Goal: Use online tool/utility

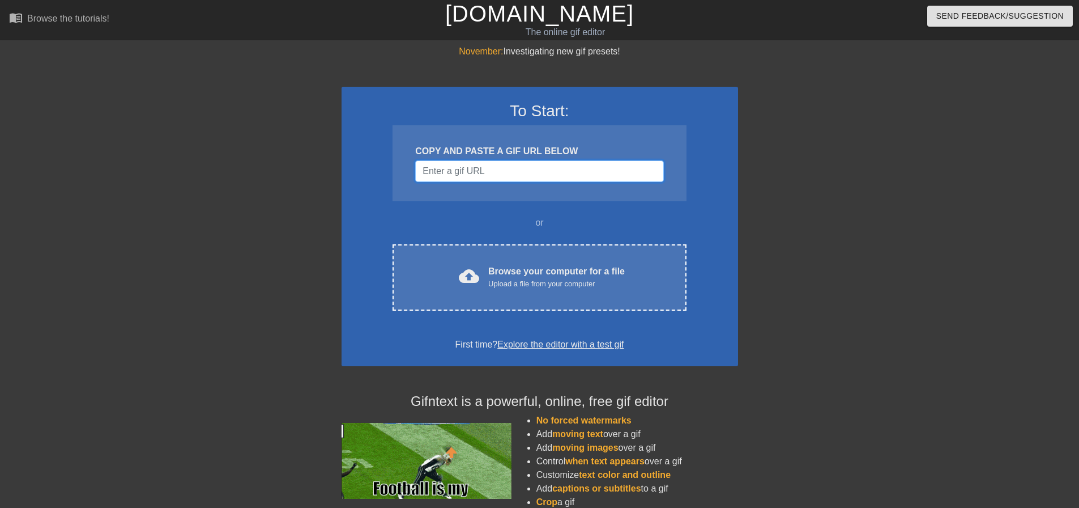
click at [452, 178] on input "Username" at bounding box center [539, 171] width 248 height 22
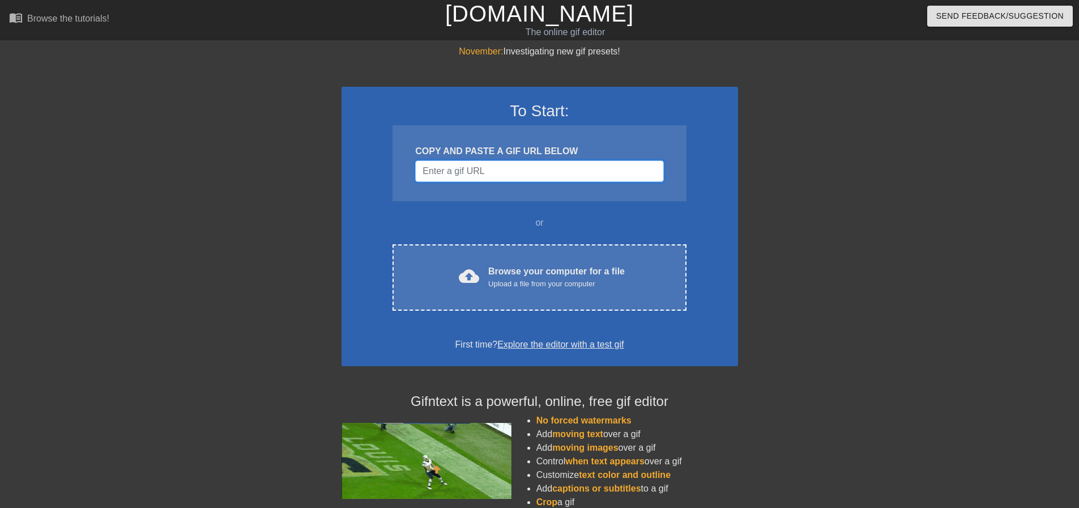
paste input "[URL][DOMAIN_NAME][DOMAIN_NAME][PERSON_NAME]"
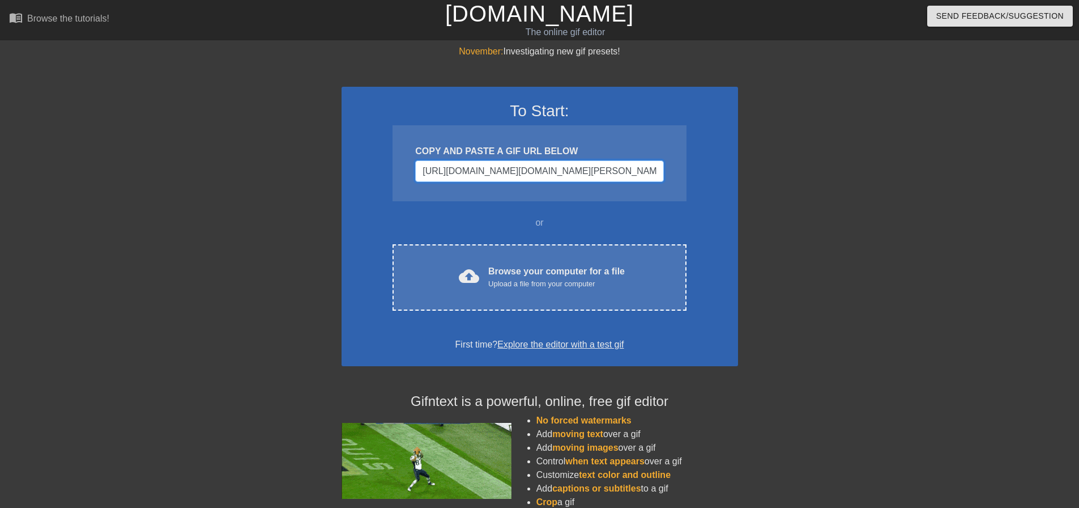
scroll to position [0, 443]
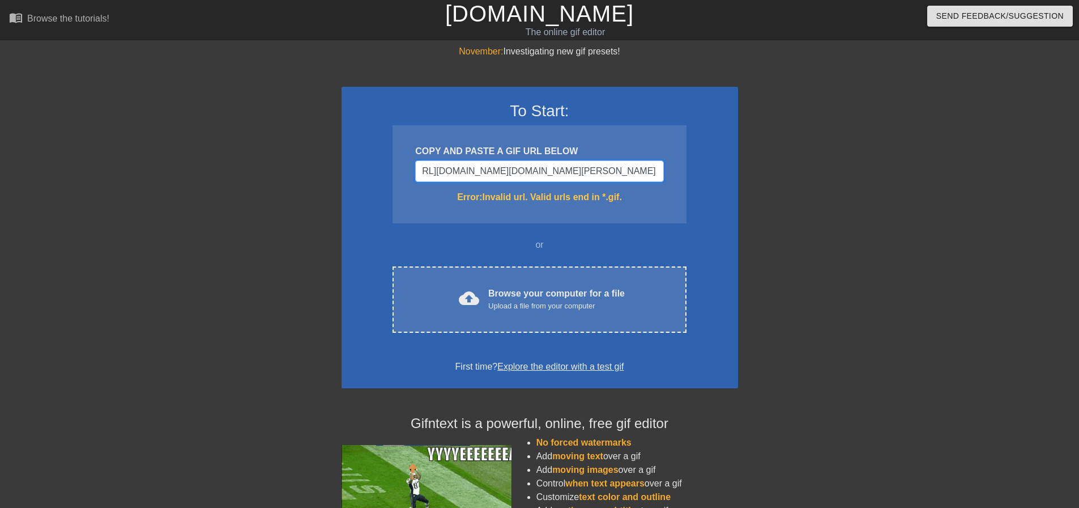
type input "[URL][DOMAIN_NAME][DOMAIN_NAME][PERSON_NAME]"
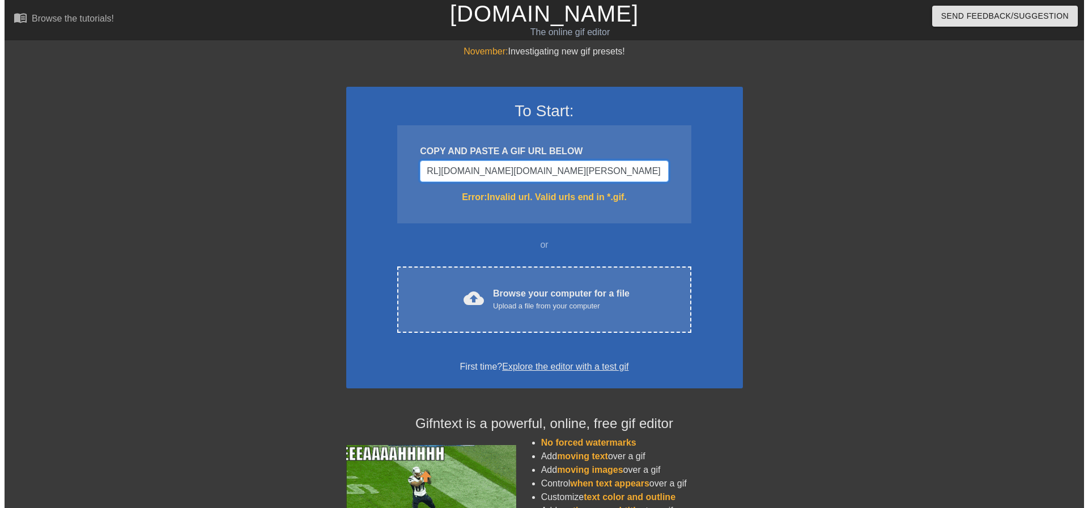
scroll to position [0, 0]
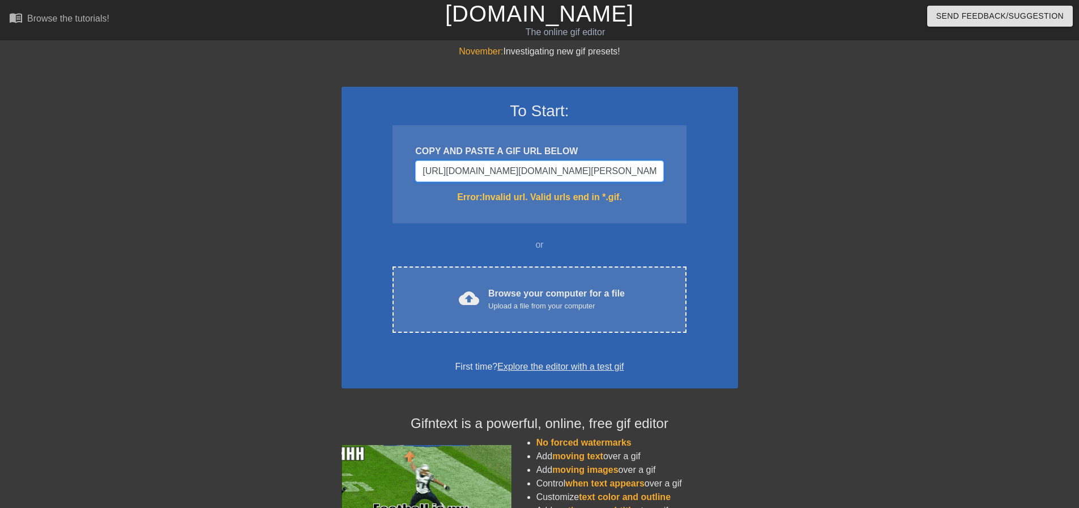
drag, startPoint x: 659, startPoint y: 175, endPoint x: 275, endPoint y: 184, distance: 384.2
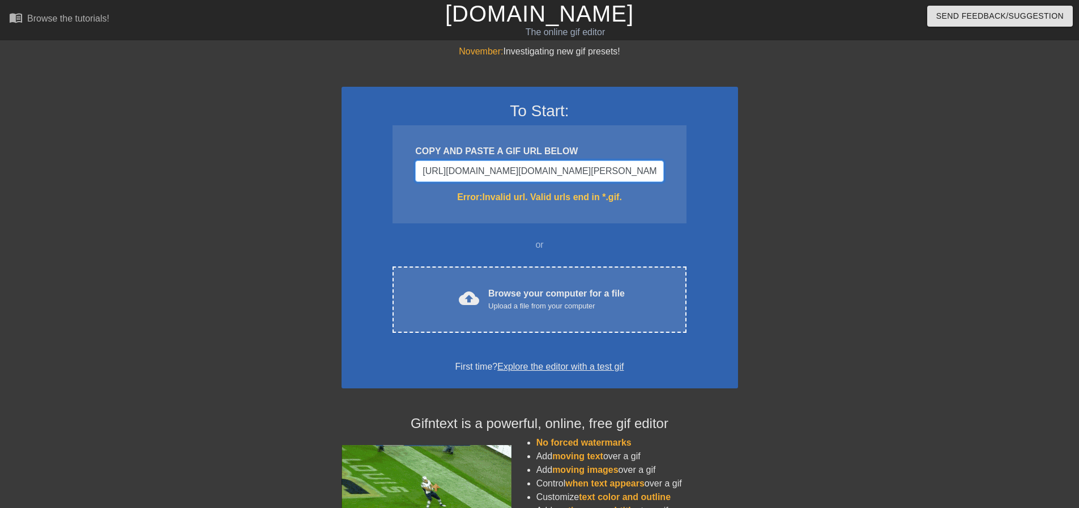
click at [275, 184] on div "November: Investigating new gif presets! To Start: COPY AND PASTE A GIF URL BEL…" at bounding box center [539, 333] width 1079 height 577
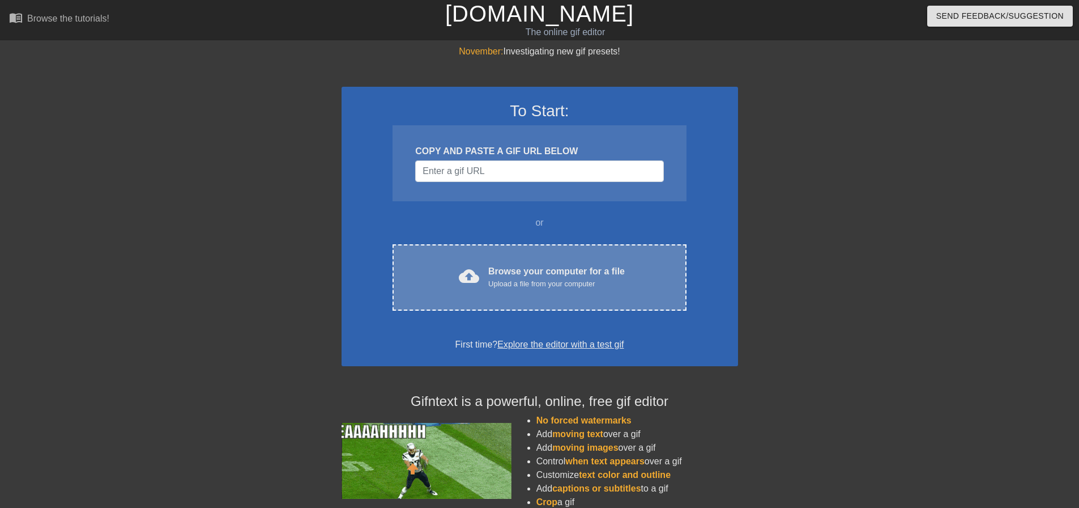
click at [527, 275] on div "Browse your computer for a file Upload a file from your computer" at bounding box center [556, 277] width 137 height 25
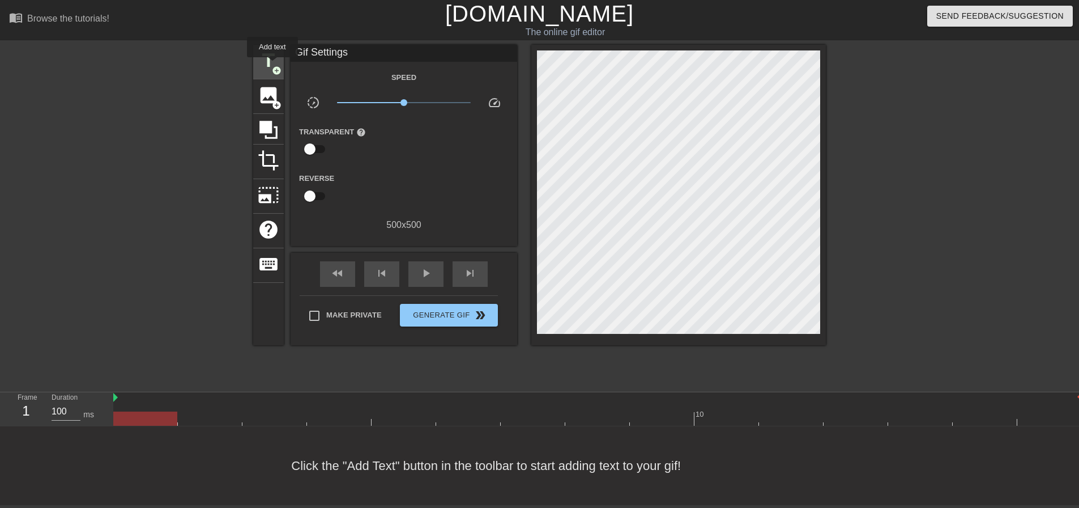
click at [272, 66] on span "add_circle" at bounding box center [277, 71] width 10 height 10
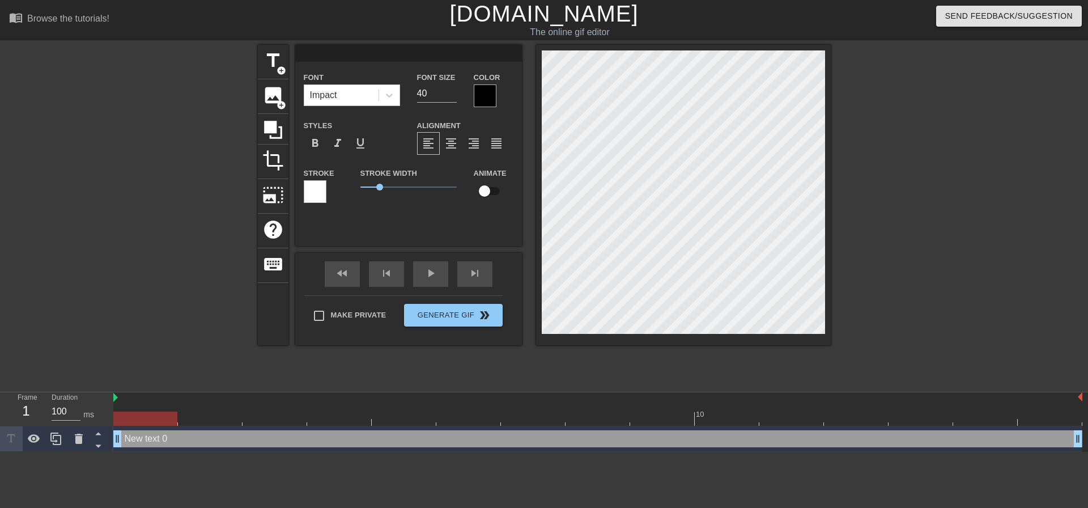
scroll to position [1, 2]
type input "D"
type textarea "D"
type input "Da"
type textarea "Da"
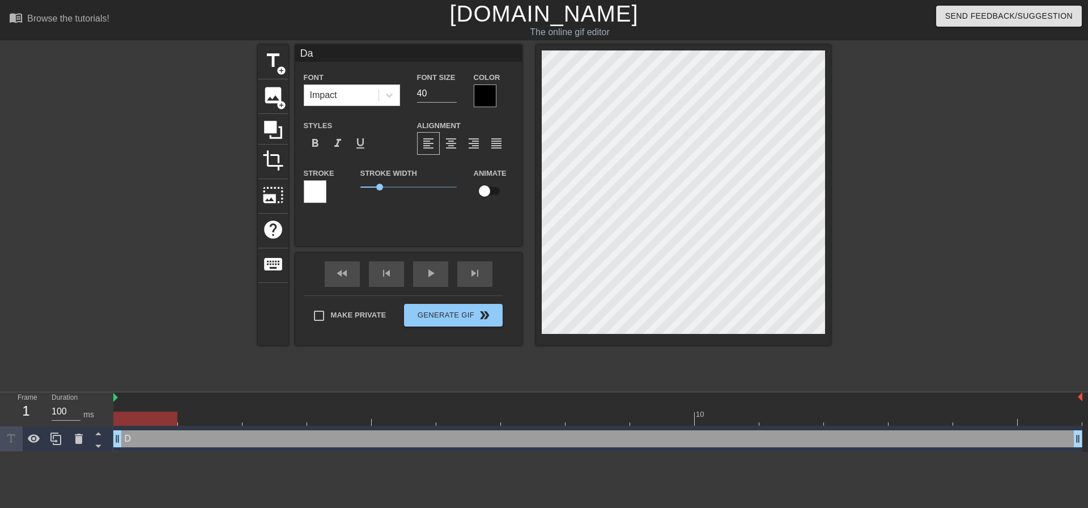
type input "Dam"
type textarea "Dam"
type input "Damn"
type textarea "Damn"
type input "Damn"
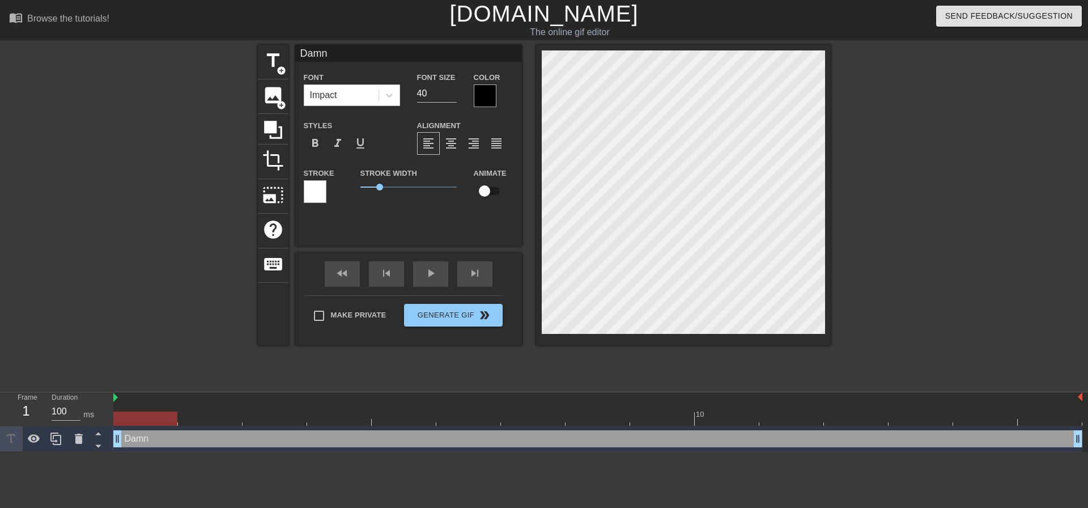
type textarea "Damn"
type input "Damn I"
type textarea "Damn I"
type input "Damn I"
type textarea "Damn I"
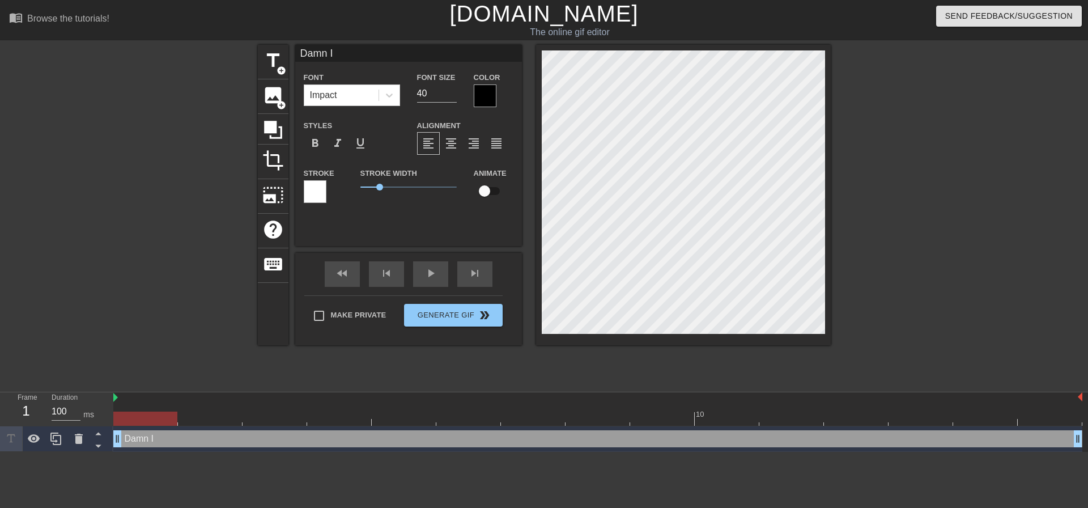
type input "Damn I L"
type textarea "Damn I L"
type input "Damn I Lo"
type textarea "Damn I Lo"
type input "Damn I Lov"
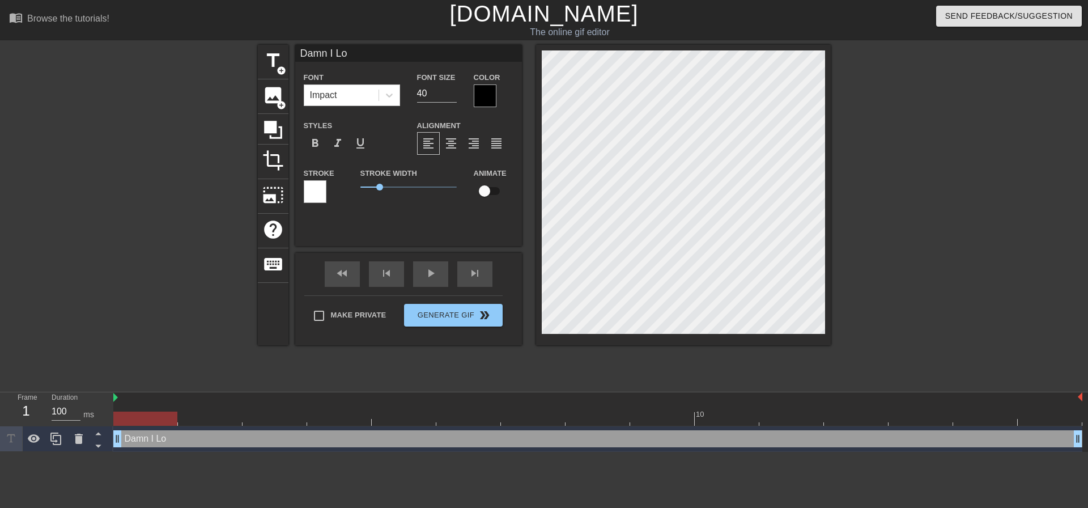
type textarea "Damn I Lov"
type input "Damn I Love"
type textarea "Damn I Love"
type input "Damn I Love P"
type textarea "Damn I Love P"
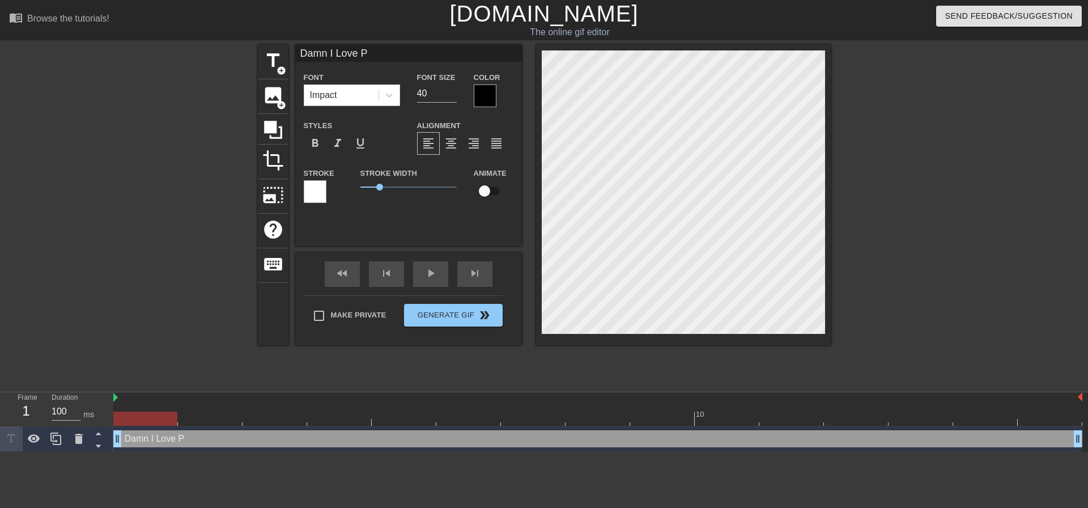
type input "Damn I Love Pa"
type textarea "Damn I Love Pa"
type input "Damn I Love Pat"
type textarea "Damn I Love Pat"
type input "Damn I Love Path"
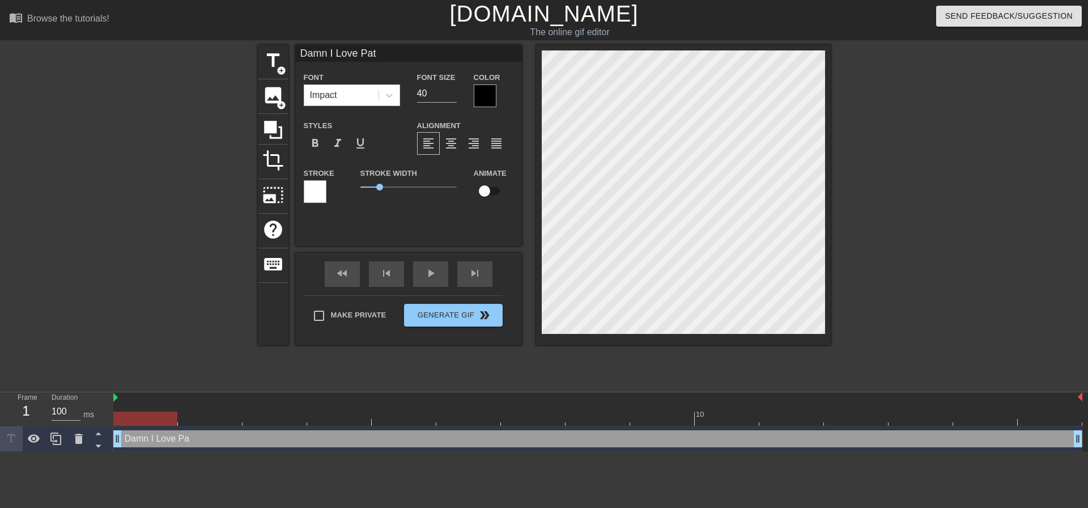
type textarea "Damn I Love Path"
type input "Damn I Love Pathy"
type textarea "Damn I Love Pathy"
click at [847, 262] on div "title add_circle image add_circle crop photo_size_select_large help keyboard Da…" at bounding box center [544, 215] width 1088 height 340
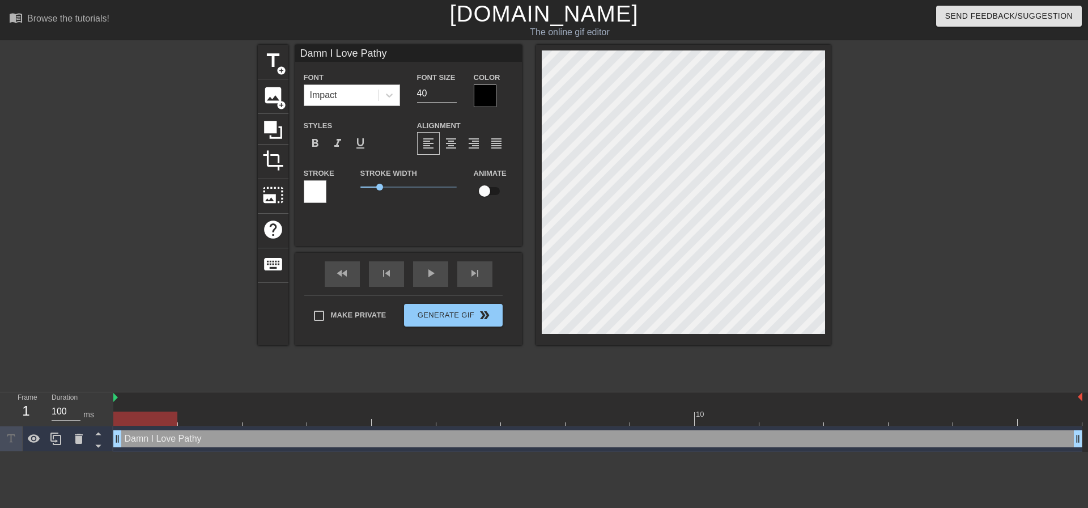
drag, startPoint x: 309, startPoint y: 83, endPoint x: 326, endPoint y: 92, distance: 18.8
click at [312, 84] on div "Font Impact" at bounding box center [352, 88] width 96 height 36
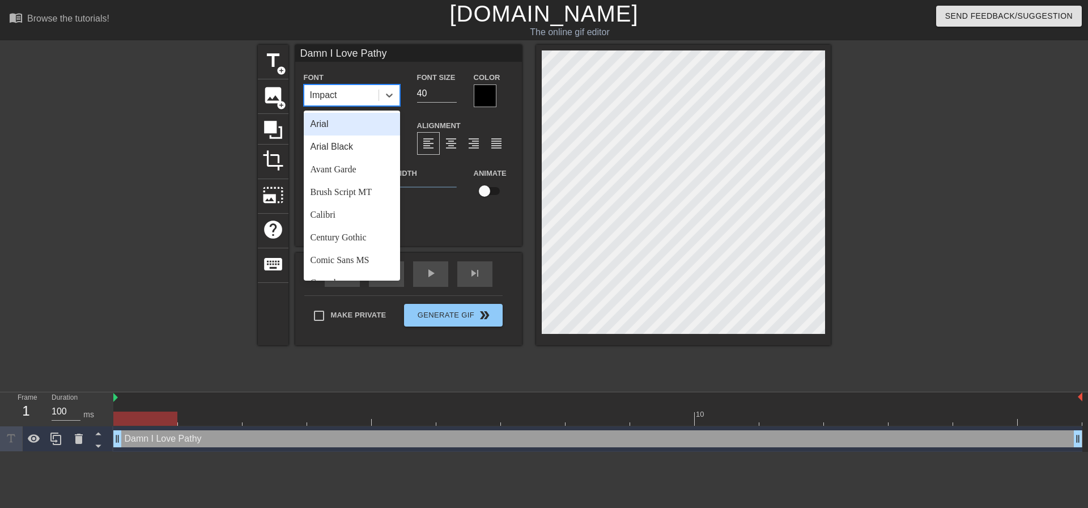
click at [331, 95] on div "Impact" at bounding box center [323, 95] width 27 height 14
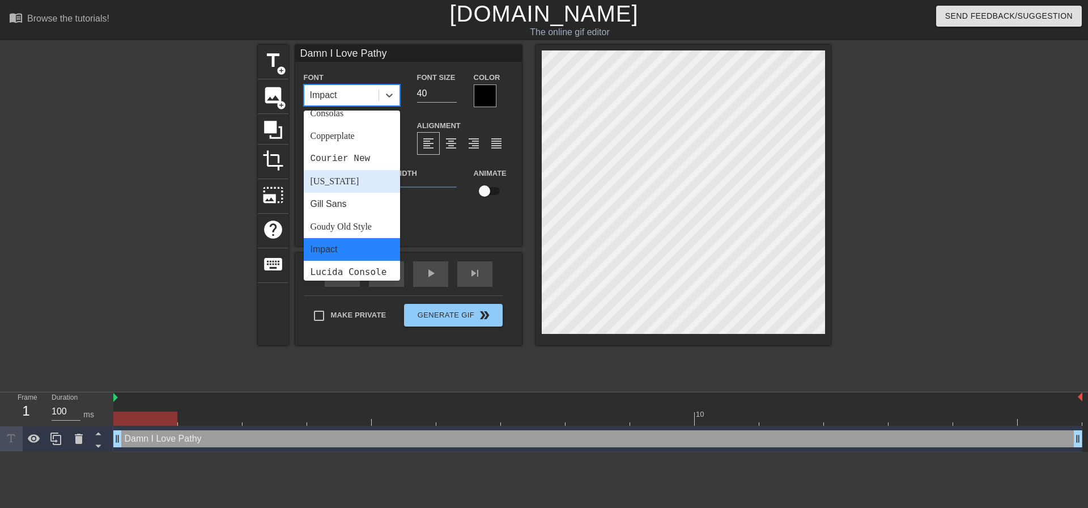
scroll to position [170, 0]
click at [344, 203] on div "Gill Sans" at bounding box center [352, 203] width 96 height 23
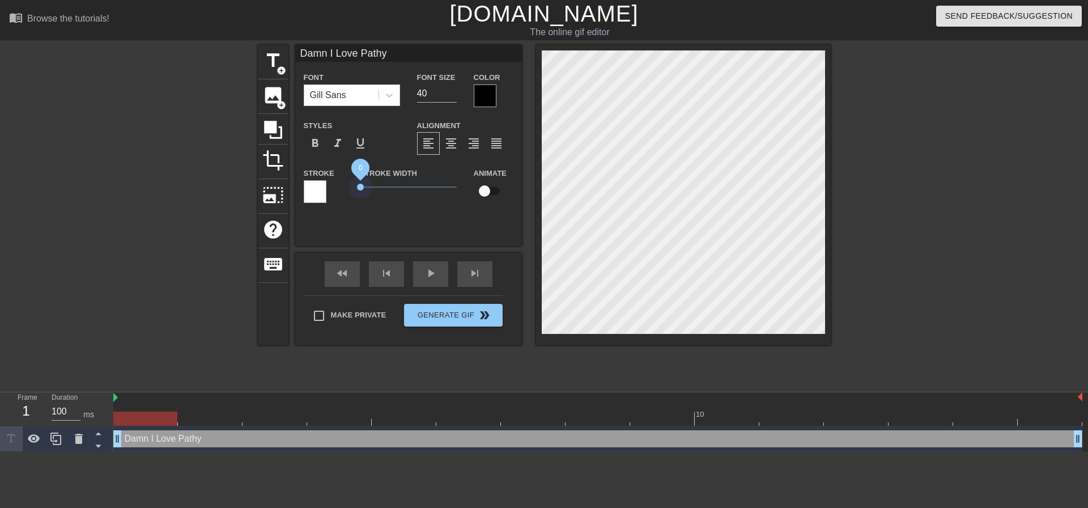
drag, startPoint x: 379, startPoint y: 185, endPoint x: 329, endPoint y: 186, distance: 50.4
click at [329, 186] on div "Stroke Stroke Width 0 Animate" at bounding box center [408, 189] width 227 height 47
click at [432, 278] on span "play_arrow" at bounding box center [431, 273] width 14 height 14
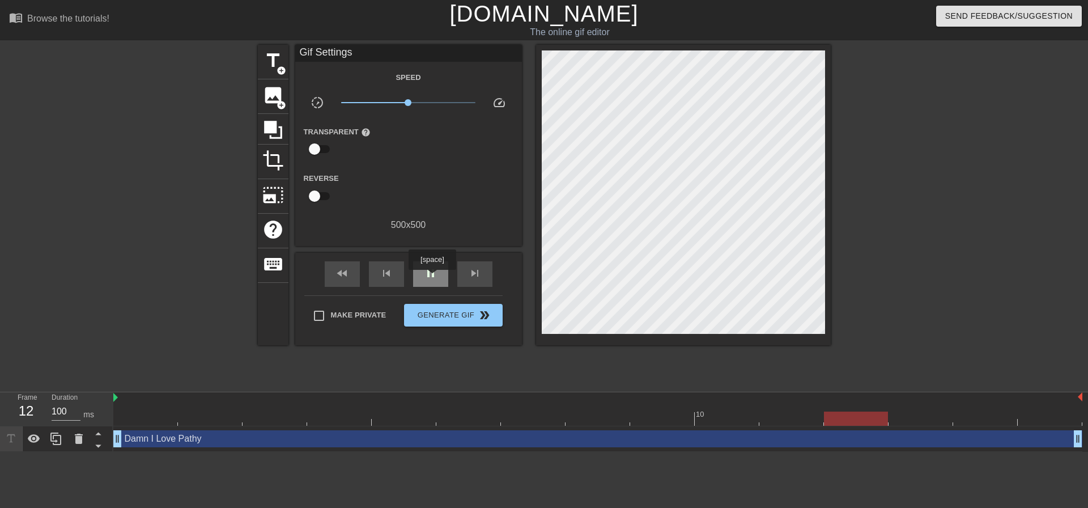
click at [432, 278] on span "pause" at bounding box center [431, 273] width 14 height 14
click at [79, 441] on icon at bounding box center [79, 438] width 8 height 10
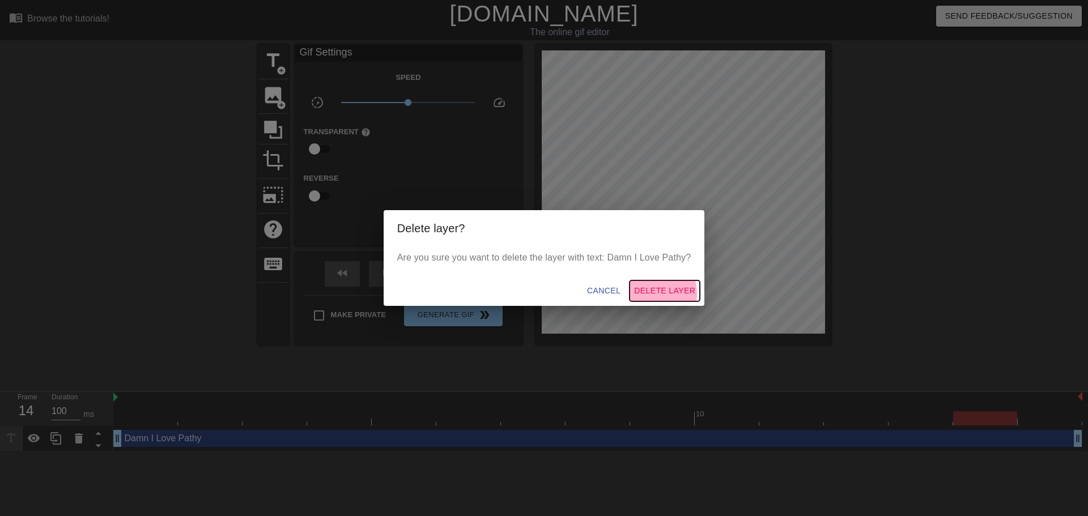
click at [645, 294] on span "Delete Layer" at bounding box center [664, 291] width 61 height 14
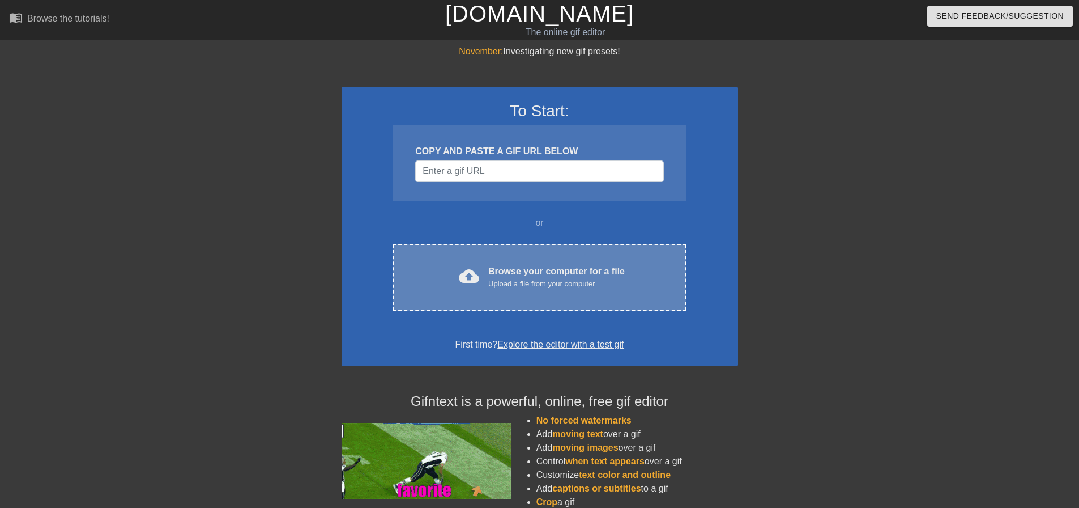
click at [511, 253] on div "cloud_upload Browse your computer for a file Upload a file from your computer C…" at bounding box center [539, 277] width 293 height 66
